Goal: Information Seeking & Learning: Learn about a topic

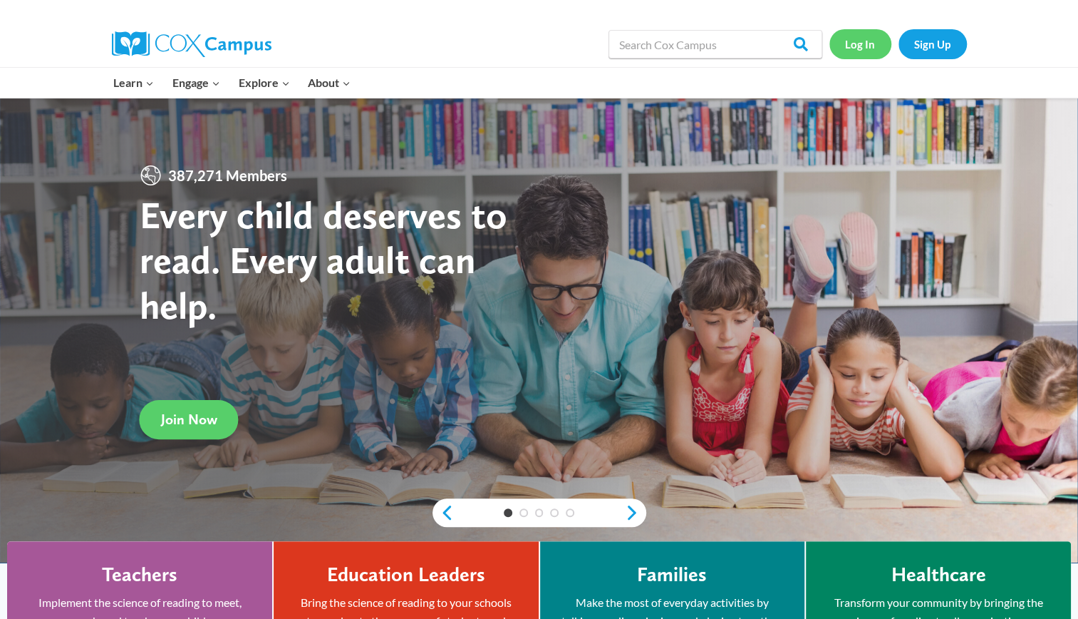
click at [851, 46] on link "Log In" at bounding box center [861, 43] width 62 height 29
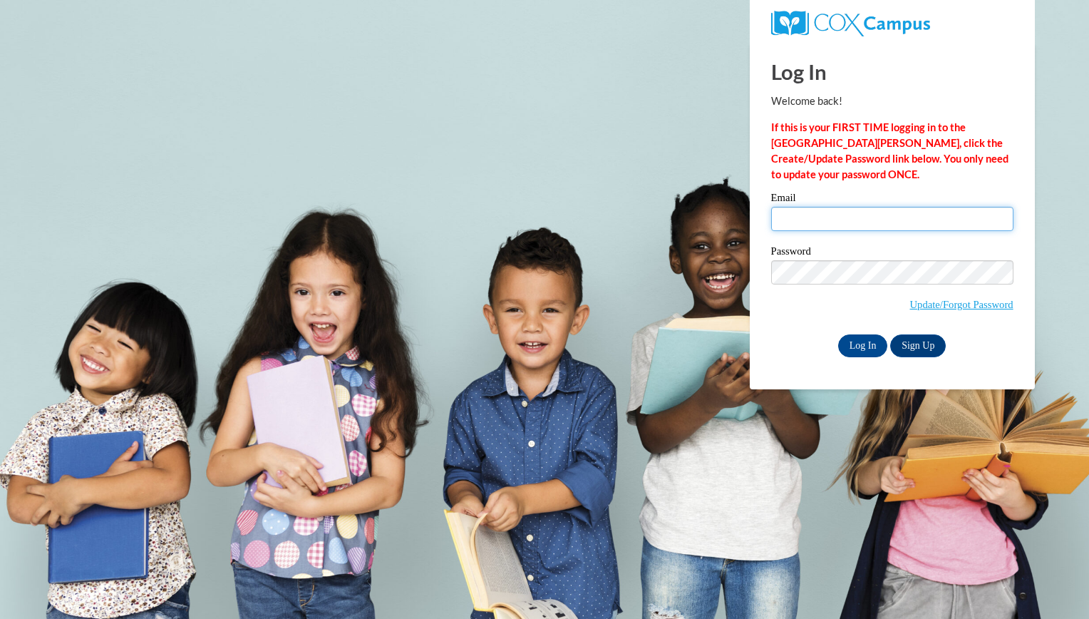
click at [796, 217] on input "Email" at bounding box center [892, 219] width 242 height 24
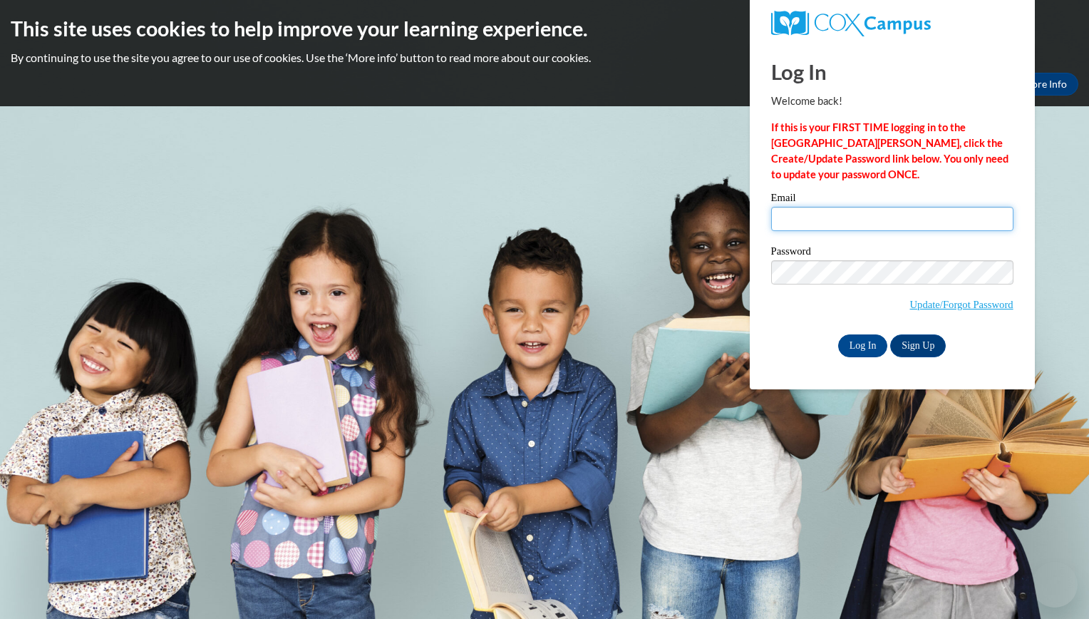
type input "gretamichelle32@gmail.com"
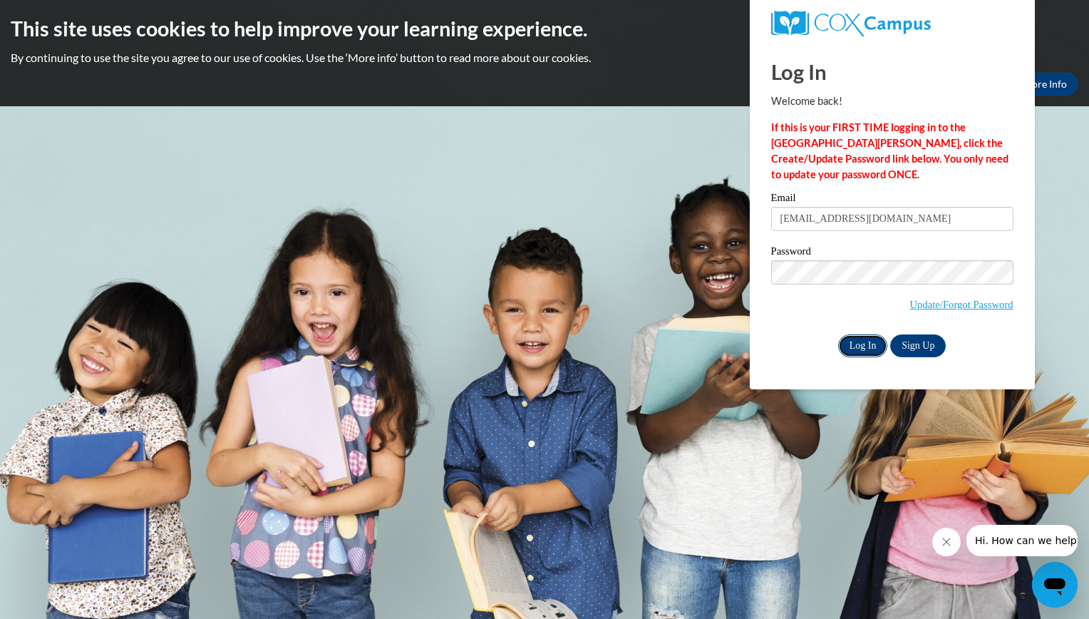
click at [864, 346] on input "Log In" at bounding box center [863, 345] width 50 height 23
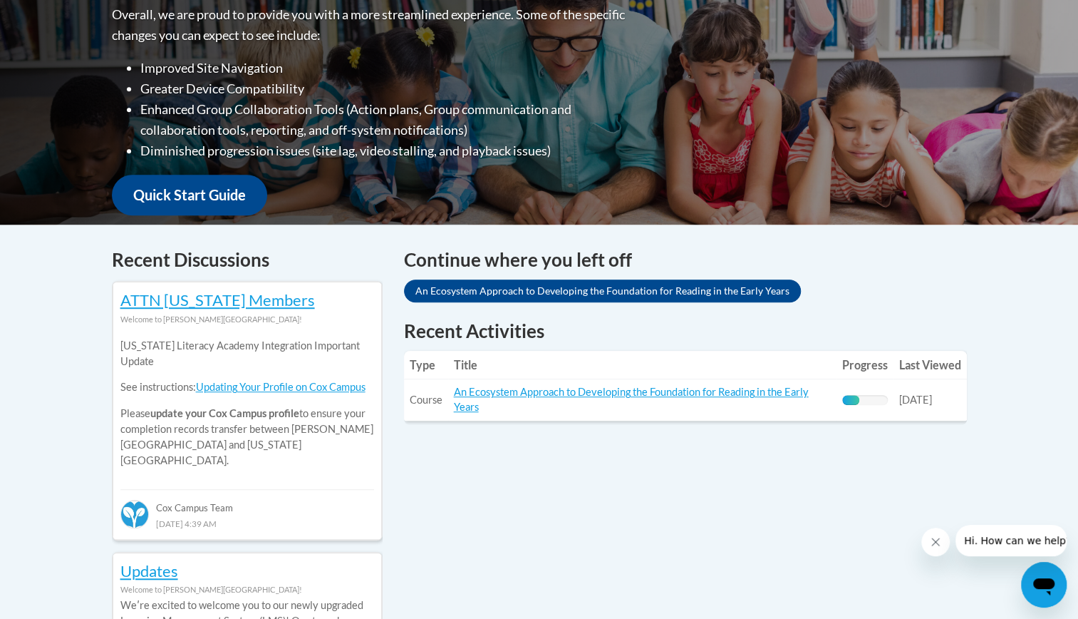
scroll to position [385, 0]
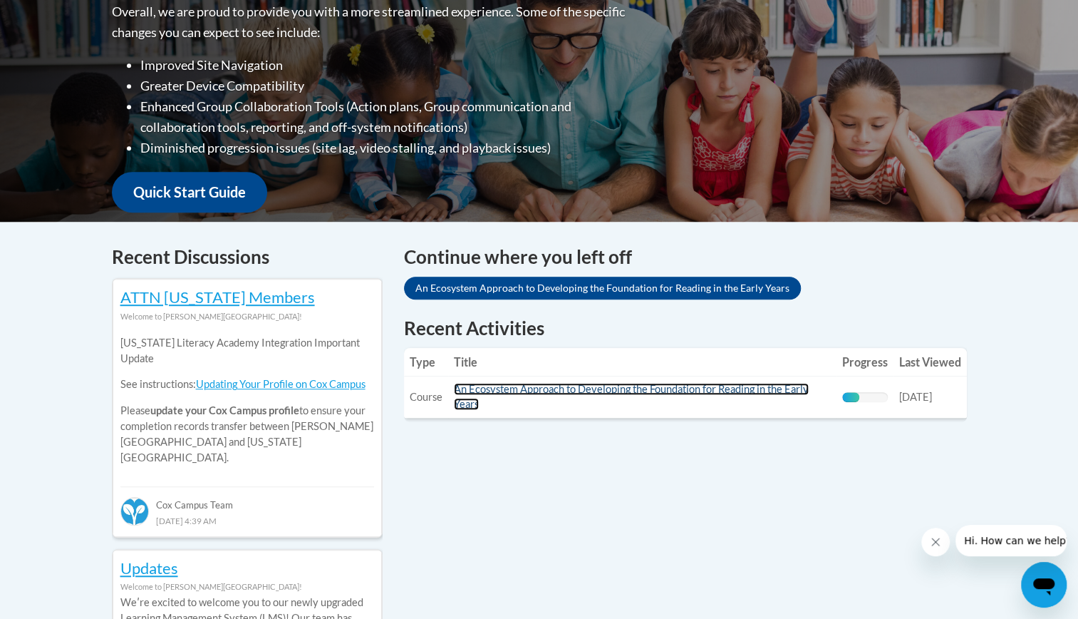
click at [690, 393] on link "An Ecosystem Approach to Developing the Foundation for Reading in the Early Yea…" at bounding box center [631, 396] width 355 height 27
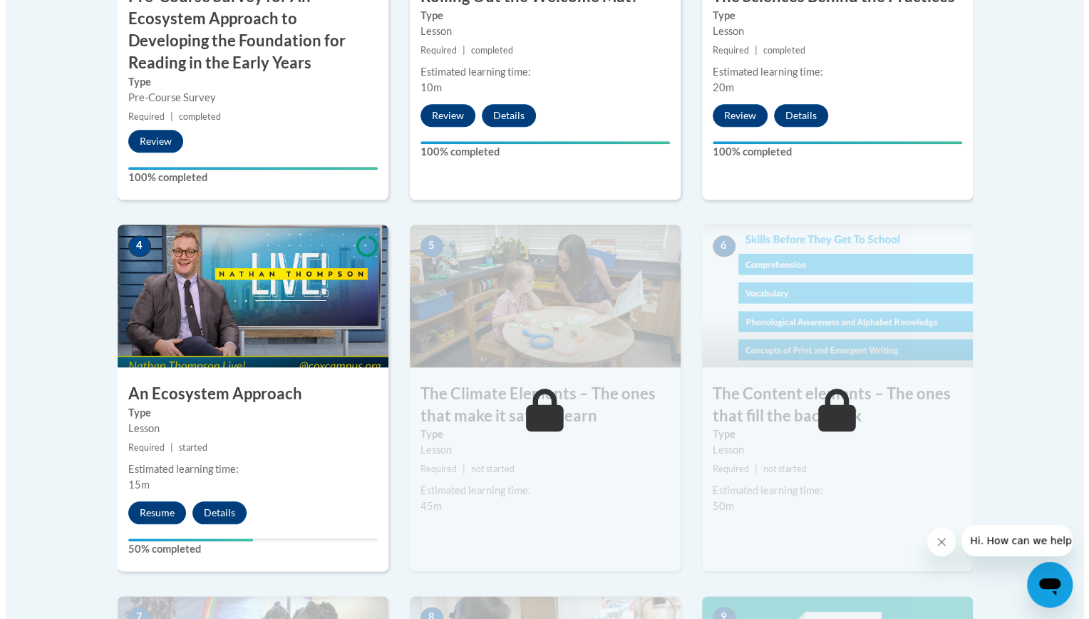
scroll to position [686, 0]
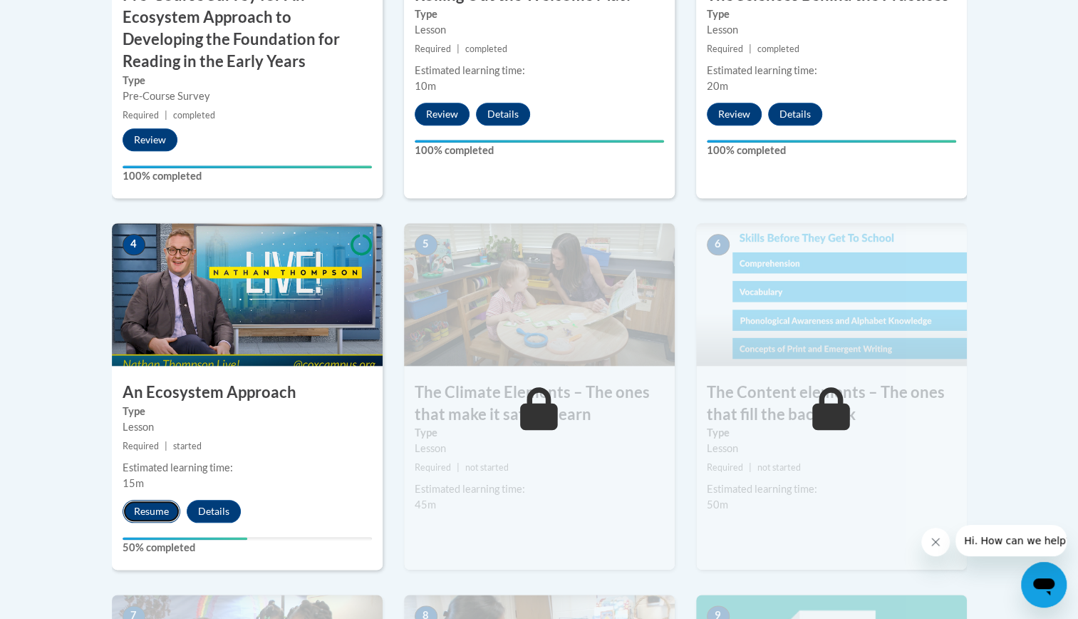
click at [148, 507] on button "Resume" at bounding box center [152, 511] width 58 height 23
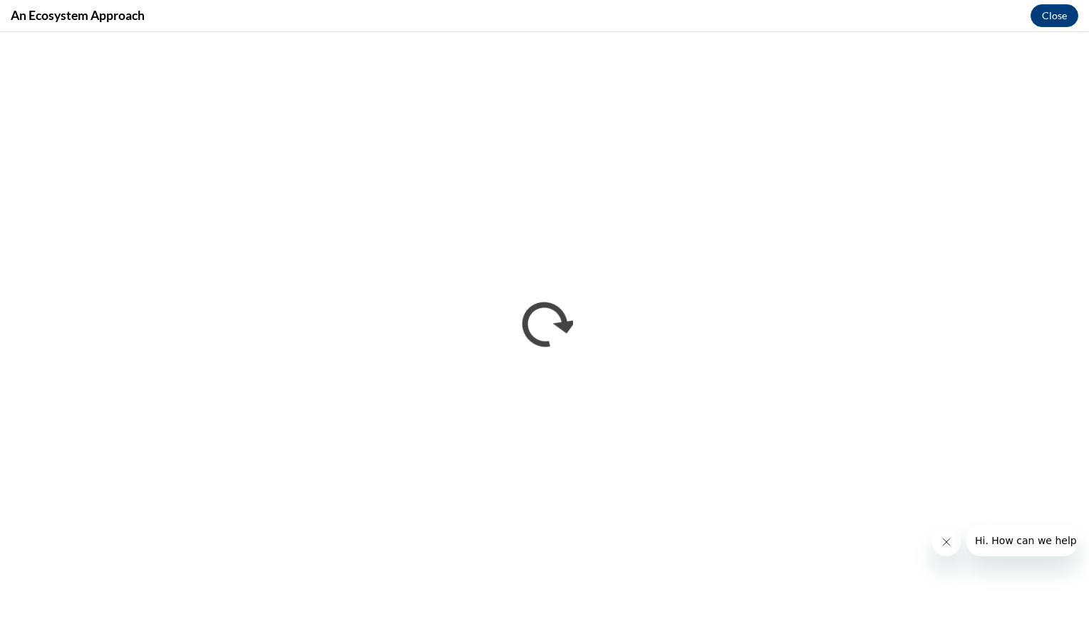
scroll to position [0, 0]
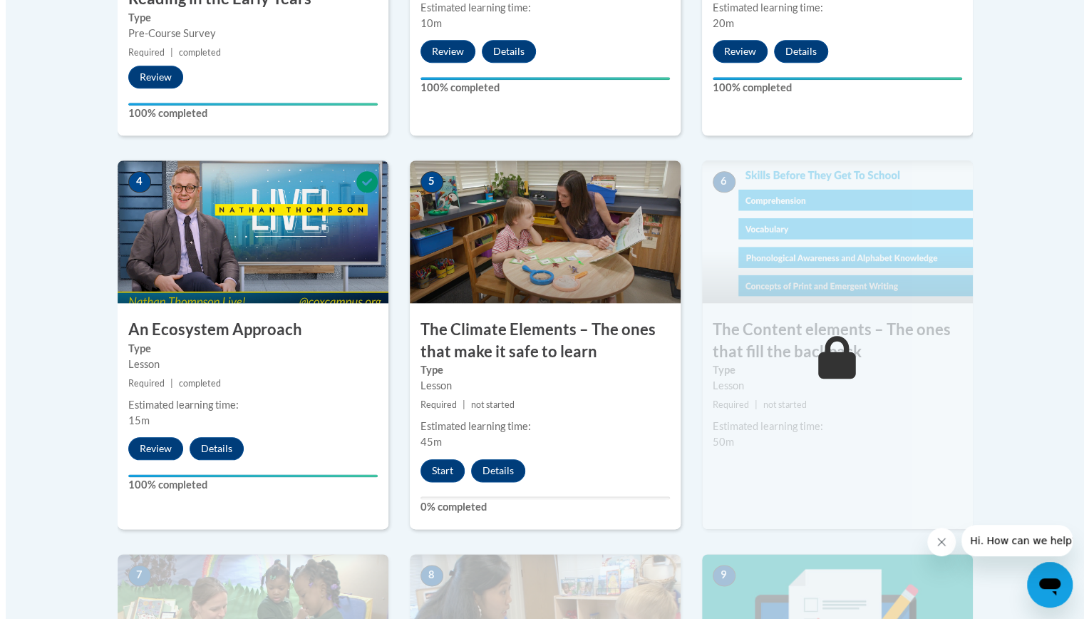
scroll to position [750, 0]
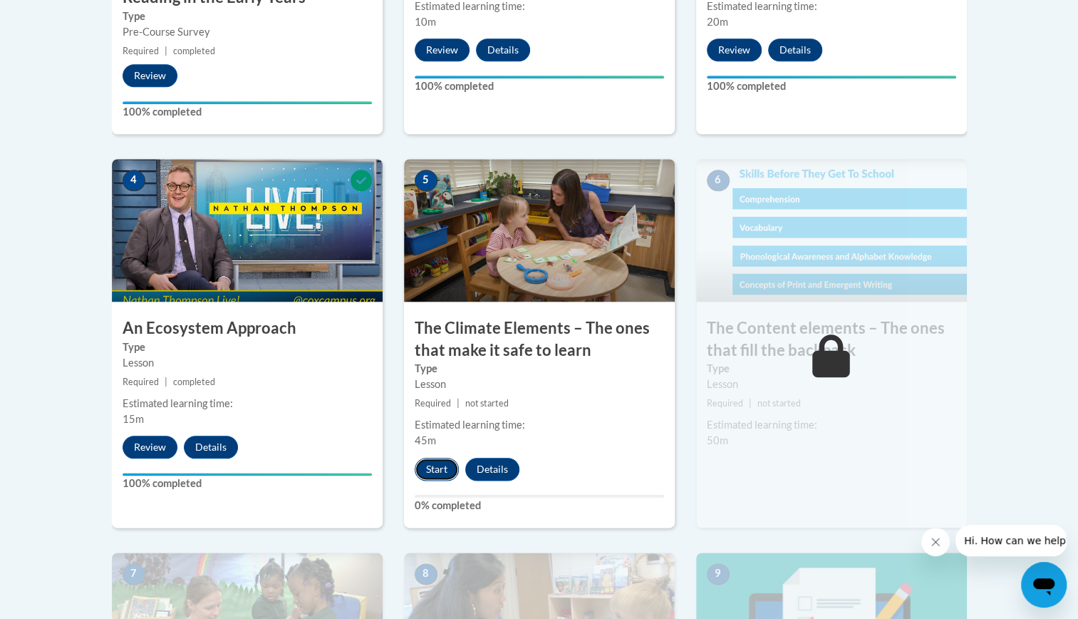
click at [433, 470] on button "Start" at bounding box center [437, 469] width 44 height 23
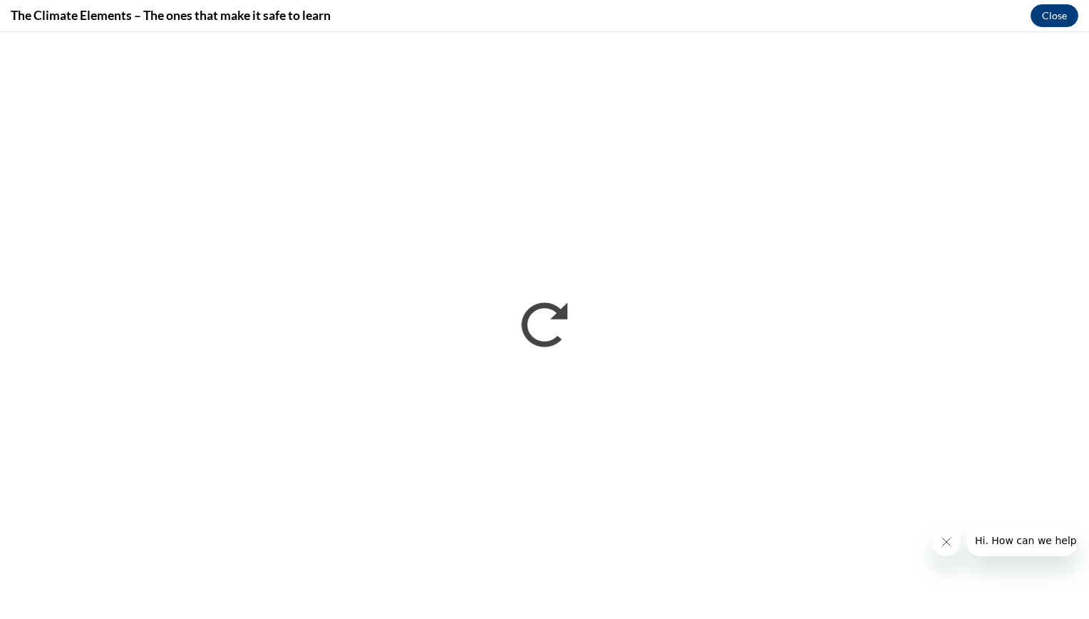
scroll to position [0, 0]
click at [1050, 26] on button "Close" at bounding box center [1055, 15] width 48 height 23
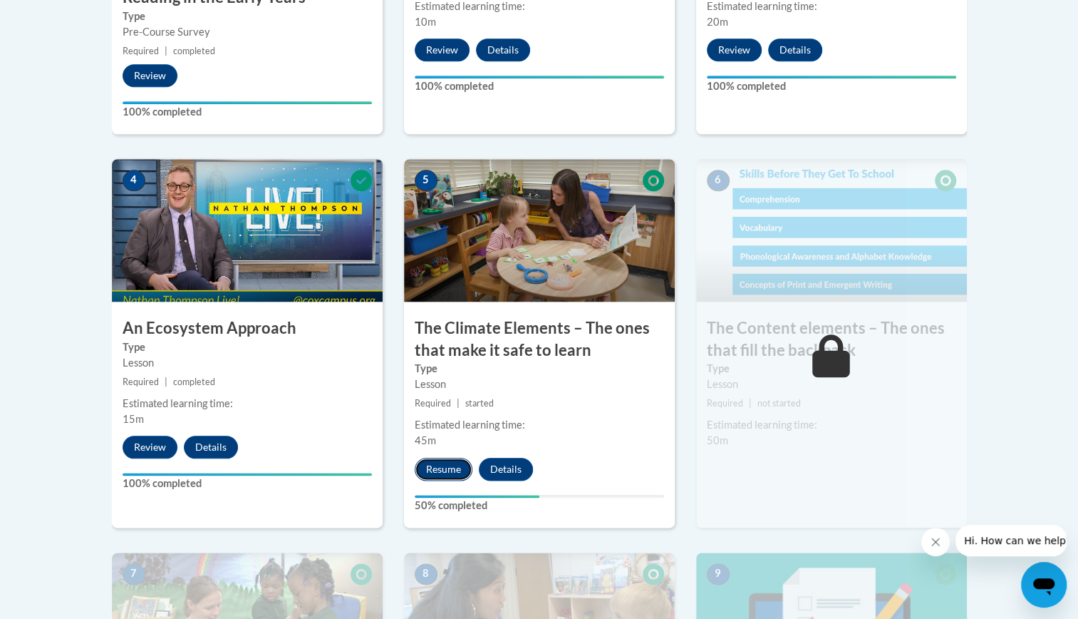
click at [445, 472] on button "Resume" at bounding box center [444, 469] width 58 height 23
